Goal: Task Accomplishment & Management: Manage account settings

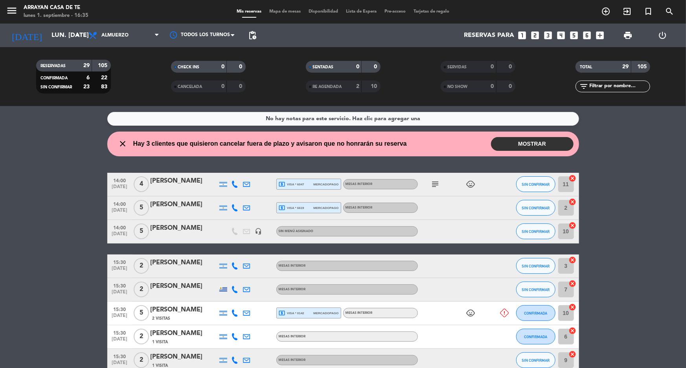
drag, startPoint x: 535, startPoint y: 140, endPoint x: 530, endPoint y: 139, distance: 4.8
click at [365, 140] on button "MOSTRAR" at bounding box center [532, 144] width 83 height 14
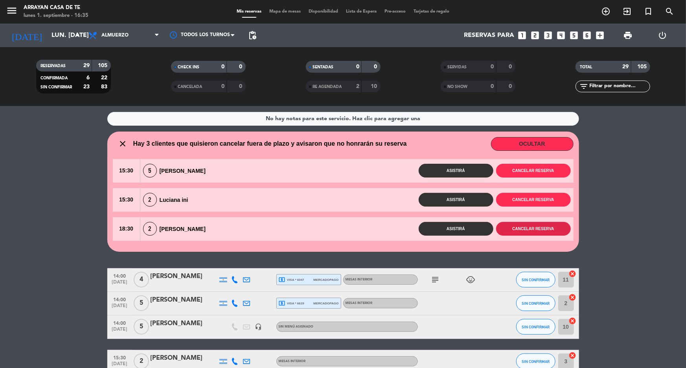
click at [365, 231] on button "Cancelar reserva" at bounding box center [533, 229] width 75 height 14
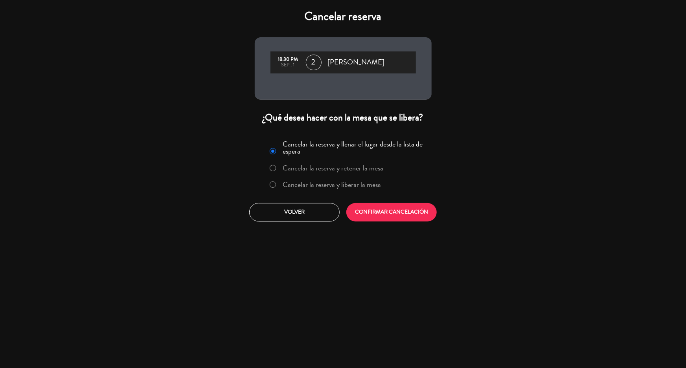
click at [296, 184] on label "Cancelar la reserva y liberar la mesa" at bounding box center [332, 184] width 98 height 7
click at [365, 215] on button "CONFIRMAR CANCELACIÓN" at bounding box center [391, 212] width 90 height 18
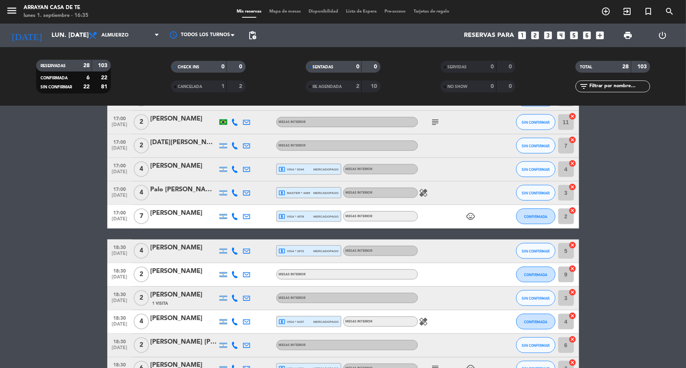
scroll to position [329, 0]
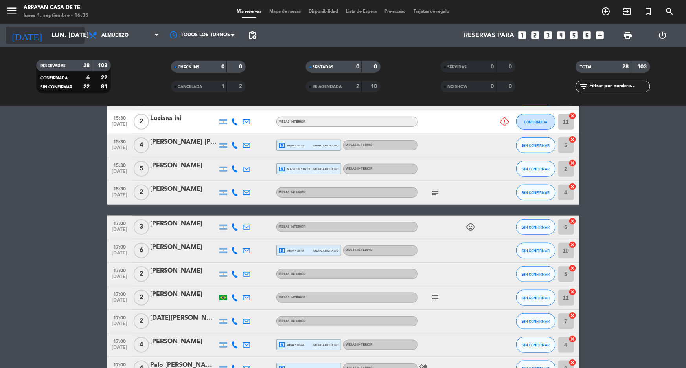
click at [82, 36] on icon "arrow_drop_down" at bounding box center [77, 35] width 9 height 9
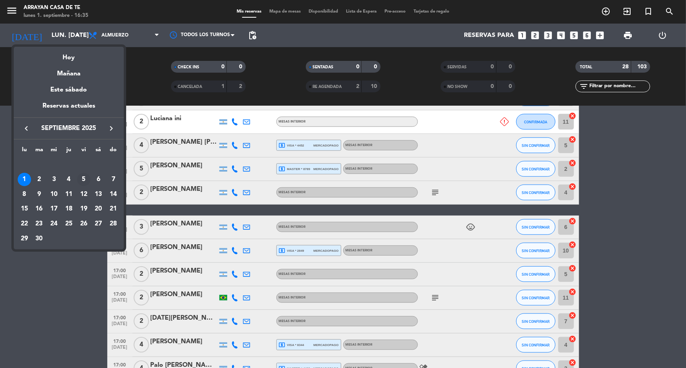
click at [83, 181] on div "5" at bounding box center [83, 179] width 13 height 13
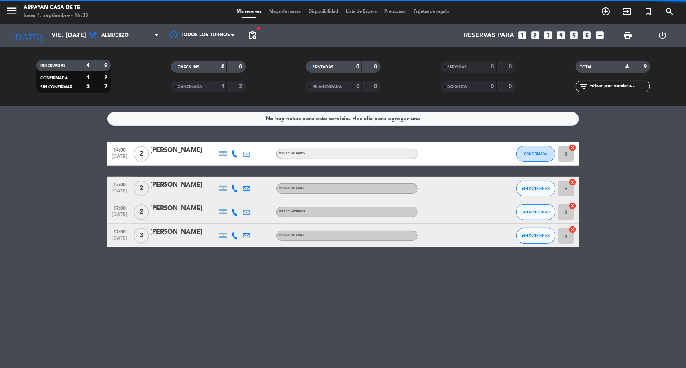
scroll to position [0, 0]
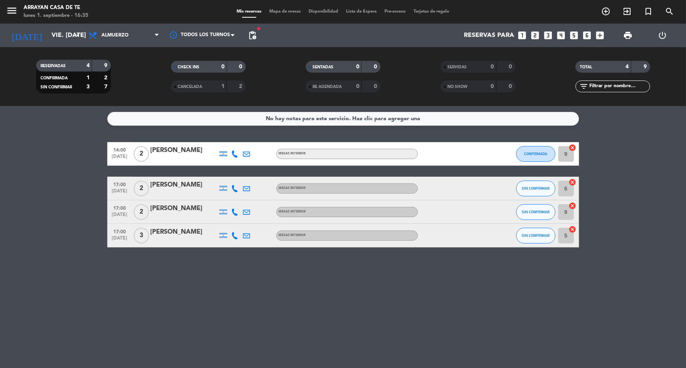
click at [257, 34] on span "pending_actions" at bounding box center [252, 36] width 16 height 16
click at [252, 35] on span "pending_actions" at bounding box center [252, 35] width 9 height 9
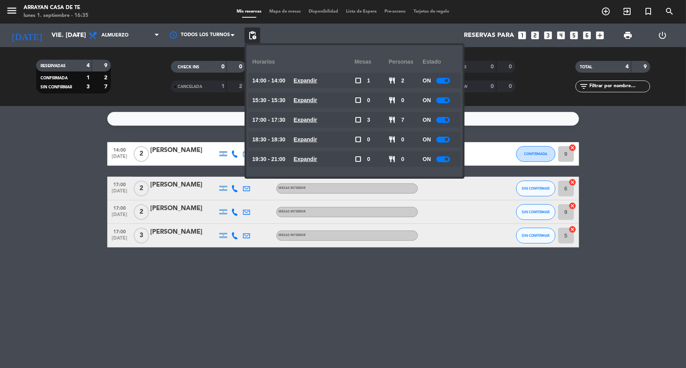
click at [309, 159] on u "Expandir" at bounding box center [306, 159] width 24 height 6
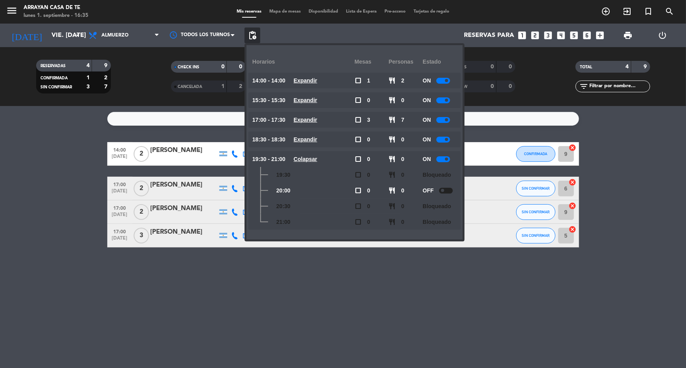
click at [317, 157] on u "Colapsar" at bounding box center [306, 159] width 24 height 6
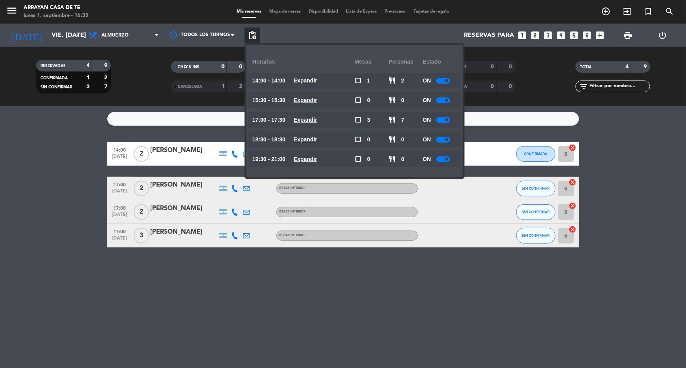
click at [365, 110] on div "No hay notas para este servicio. Haz clic para agregar una 14:00 [DATE] 2 [PERS…" at bounding box center [343, 237] width 686 height 262
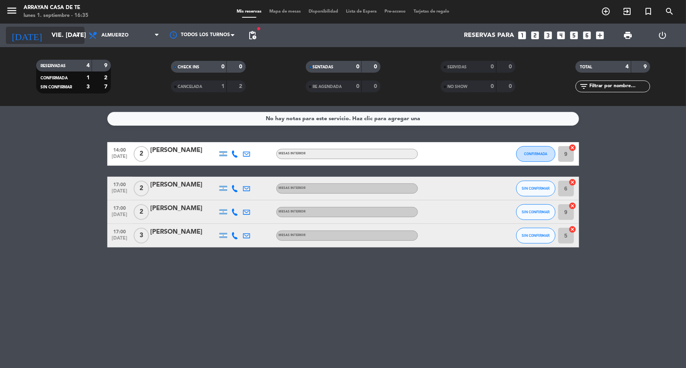
click at [79, 34] on icon "arrow_drop_down" at bounding box center [77, 35] width 9 height 9
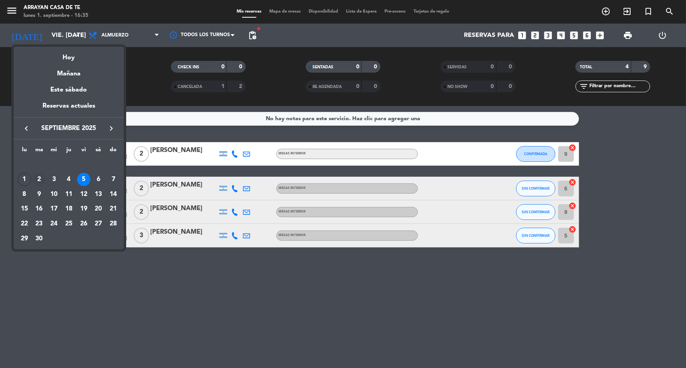
click at [40, 180] on div "2" at bounding box center [39, 179] width 13 height 13
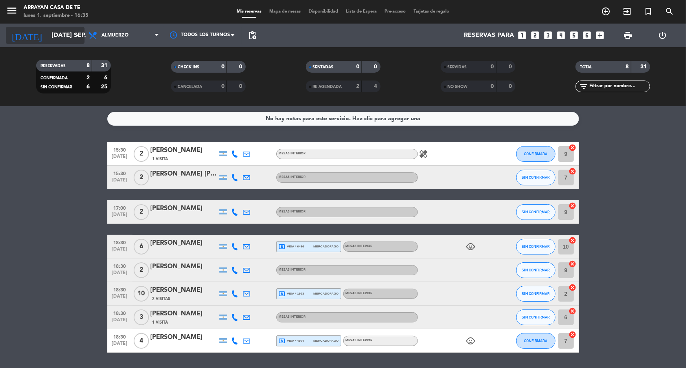
click at [57, 34] on input "[DATE] sep." at bounding box center [89, 35] width 83 height 15
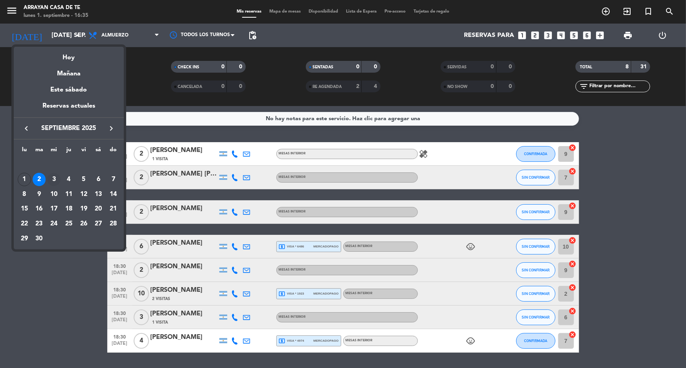
click at [51, 180] on div "3" at bounding box center [53, 179] width 13 height 13
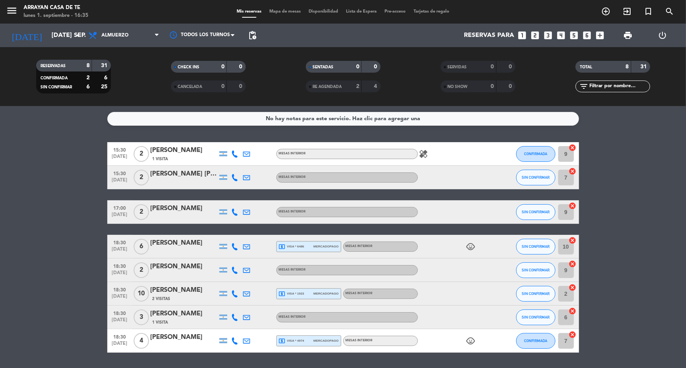
type input "mié. [DATE]"
